Goal: Register for event/course

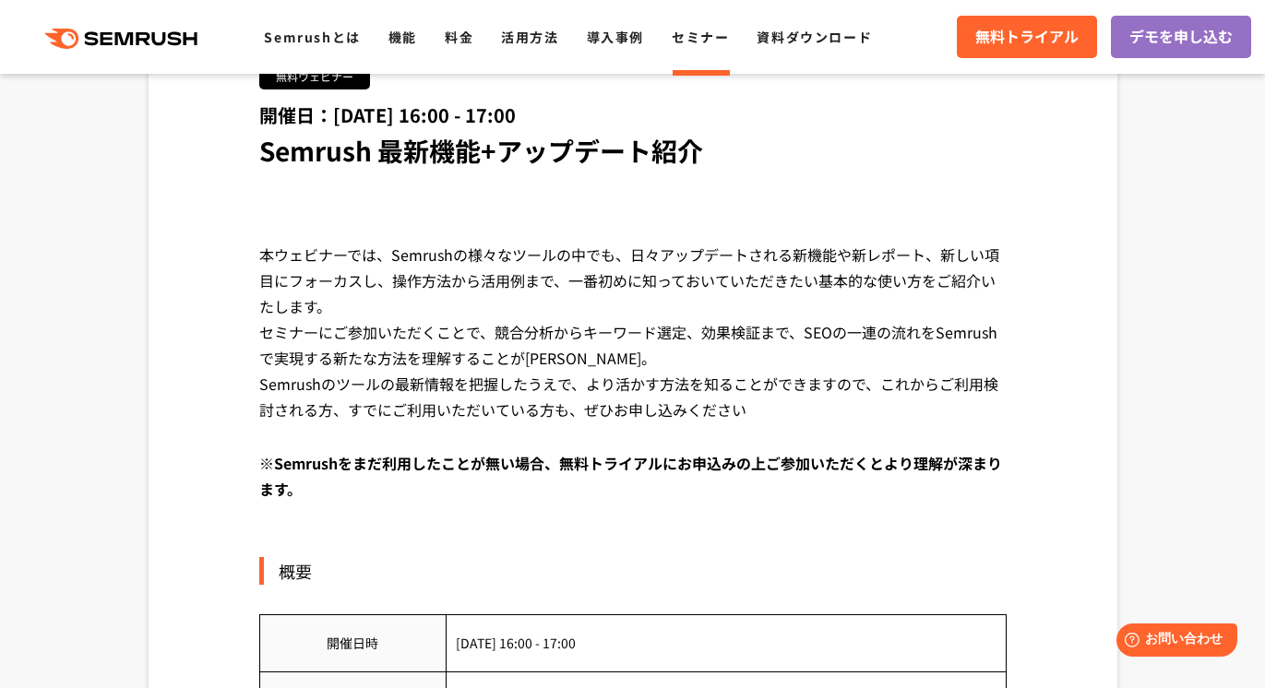
scroll to position [377, 0]
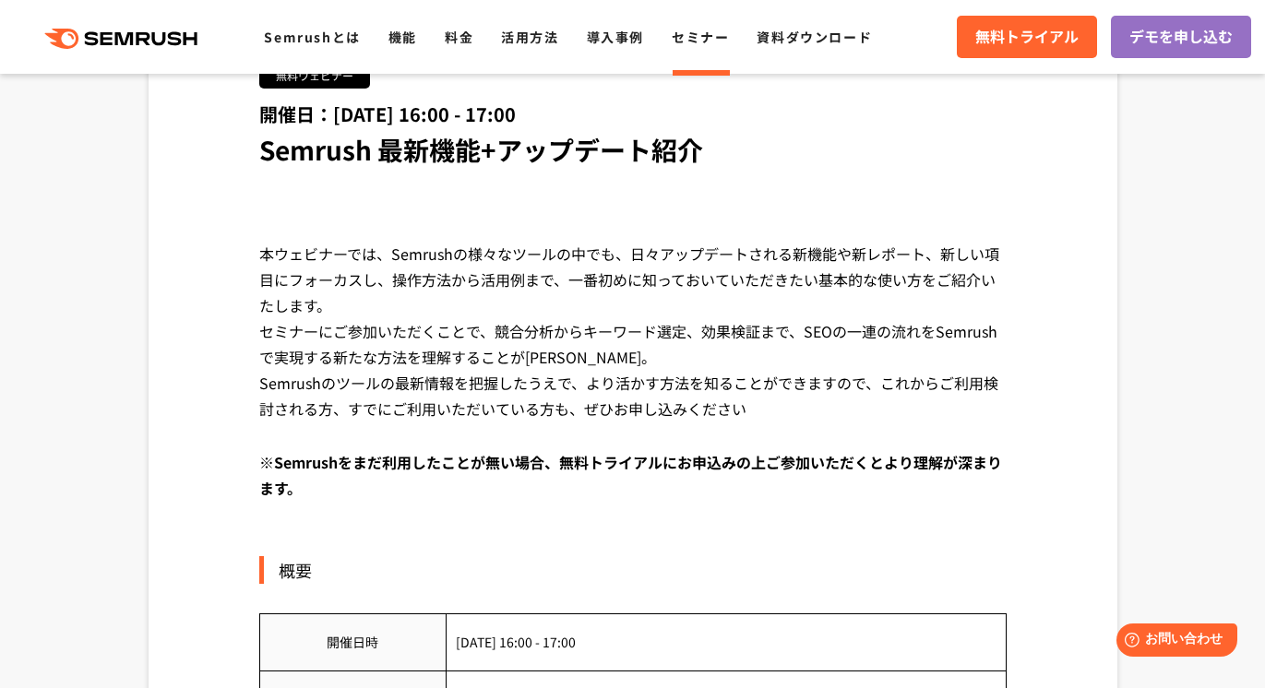
drag, startPoint x: 229, startPoint y: 256, endPoint x: 834, endPoint y: 404, distance: 623.4
copy div "本ウェビナーでは、Semrushの様々なツールの中でも、日々アップデートされる新機能や新レポート、新しい項目にフォーカスし、操作方法から活用例まで、一番初めに…"
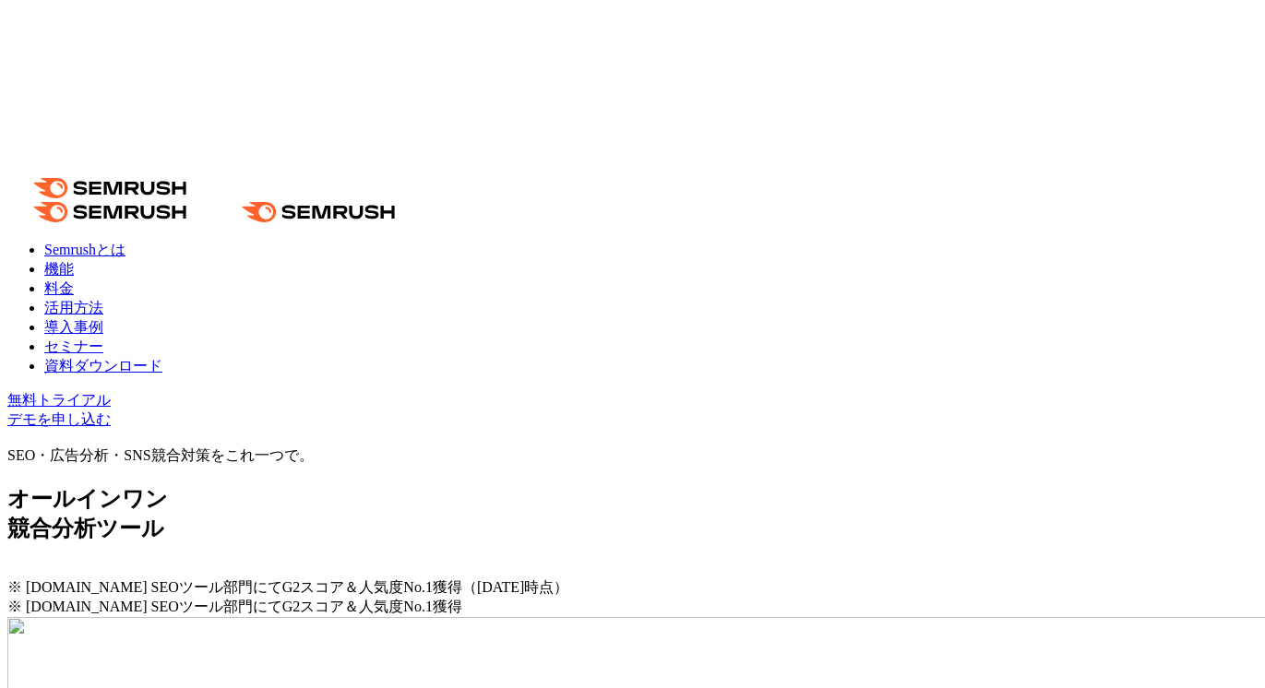
click at [103, 339] on link "セミナー" at bounding box center [73, 347] width 59 height 16
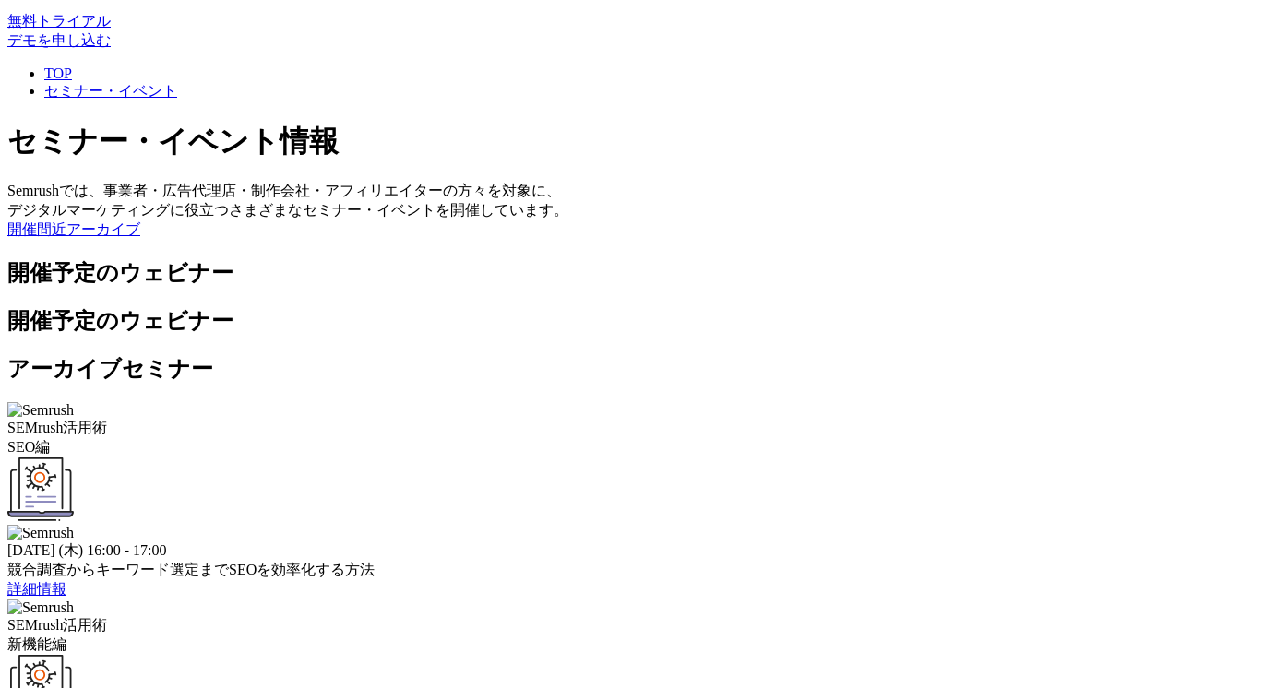
scroll to position [413, 0]
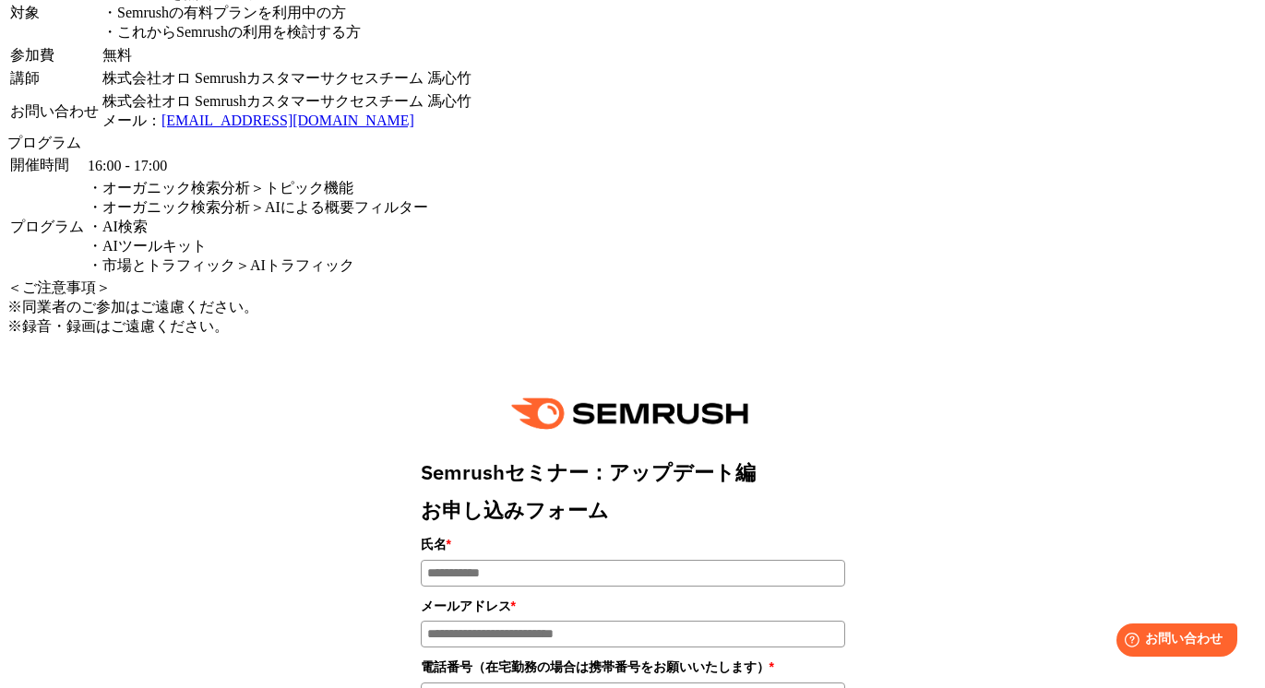
scroll to position [1439, 0]
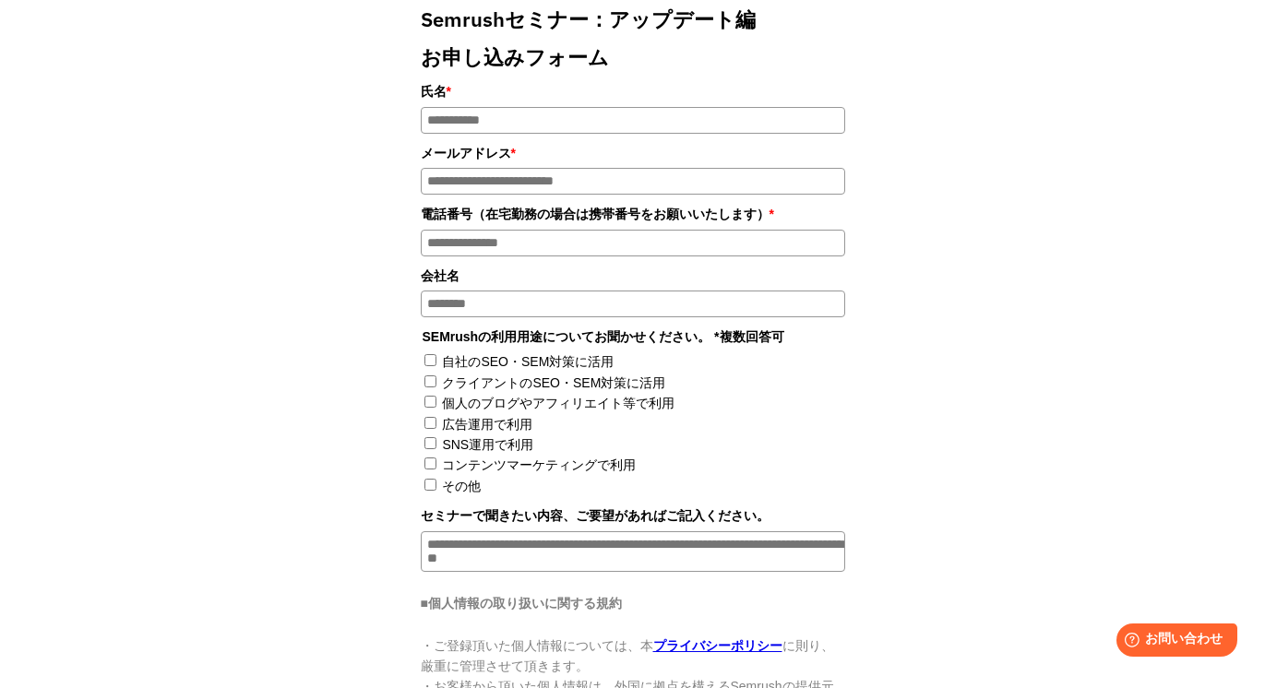
drag, startPoint x: 453, startPoint y: 273, endPoint x: 782, endPoint y: 375, distance: 343.9
